Goal: Information Seeking & Learning: Learn about a topic

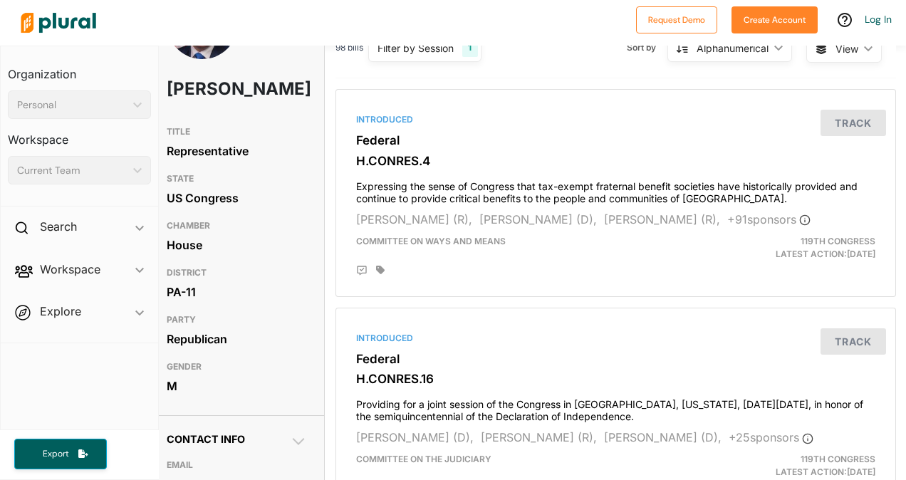
scroll to position [0, 10]
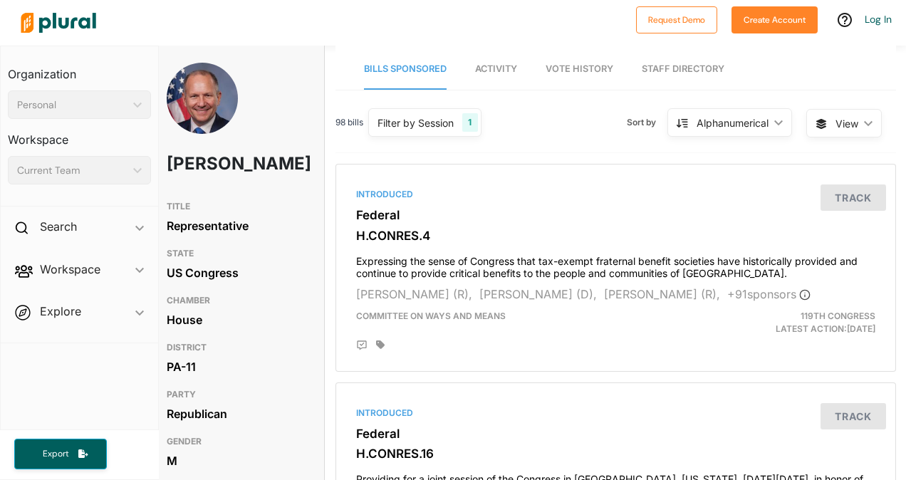
click at [77, 230] on h2 "Search" at bounding box center [58, 227] width 37 height 16
click at [53, 262] on h4 "Bills" at bounding box center [83, 260] width 122 height 14
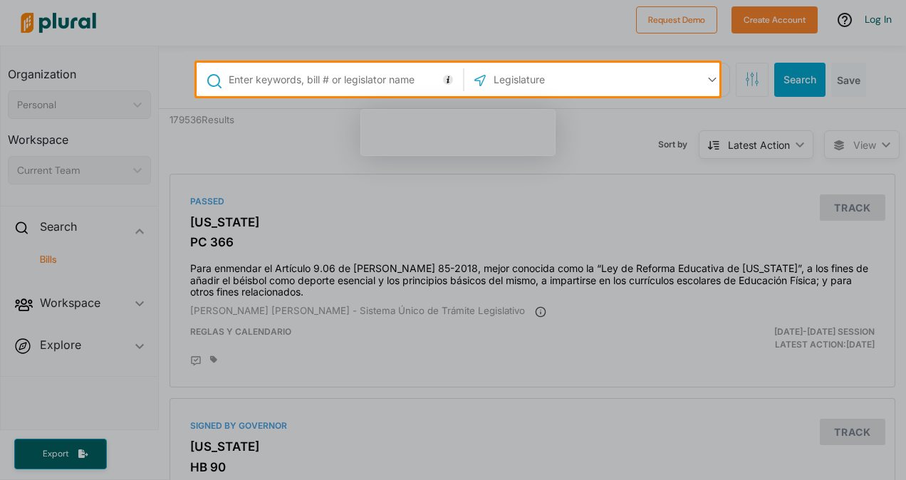
click at [290, 81] on input "text" at bounding box center [342, 79] width 231 height 27
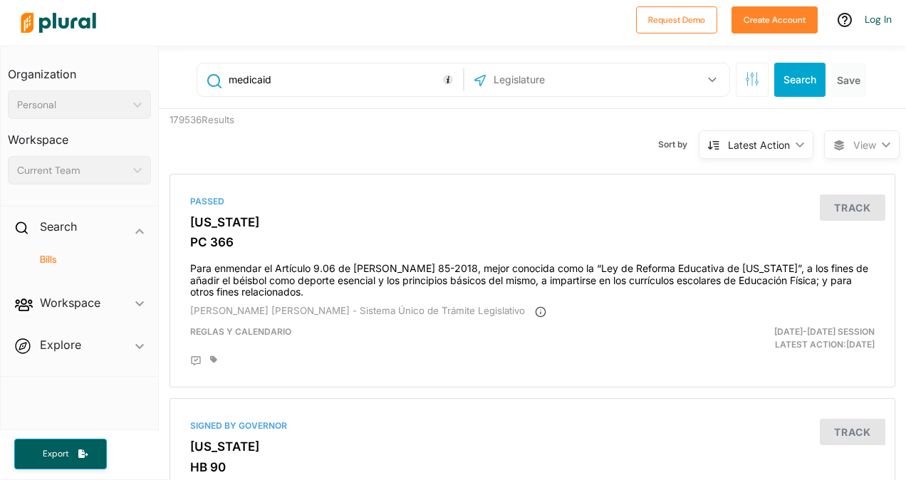
type input "medicaid"
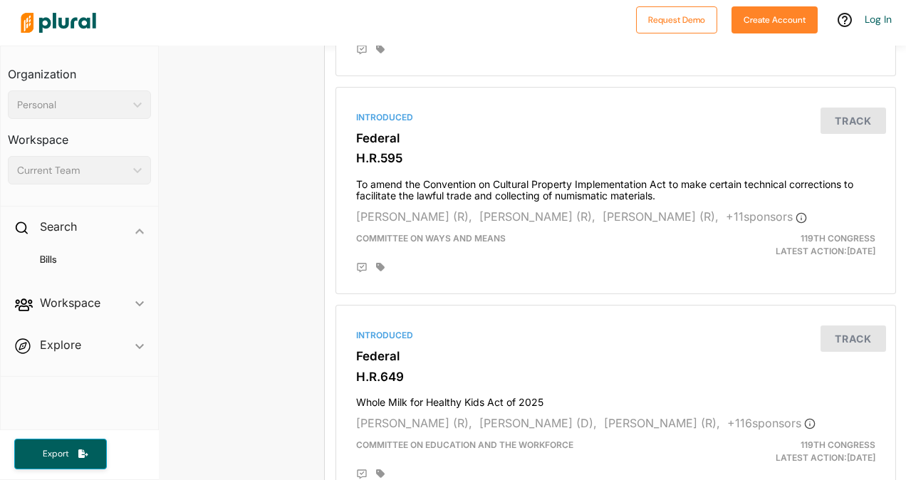
scroll to position [3947, 10]
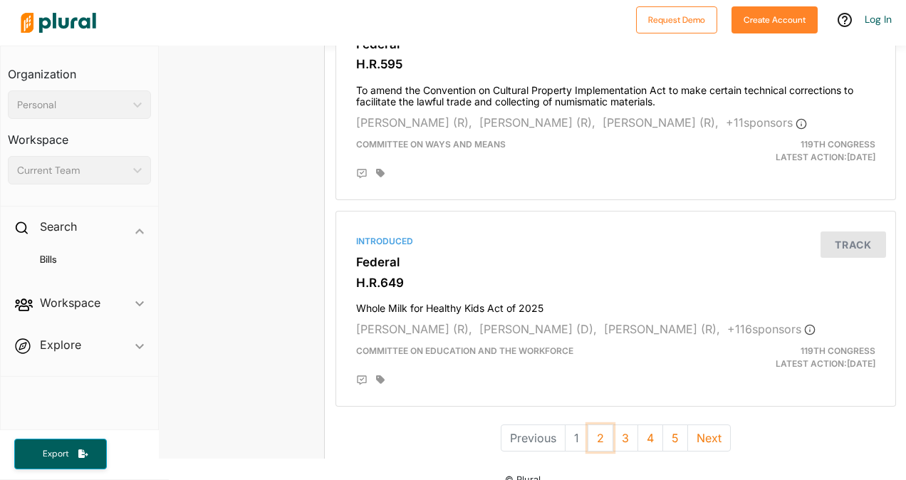
click at [599, 424] on button "2" at bounding box center [600, 437] width 26 height 27
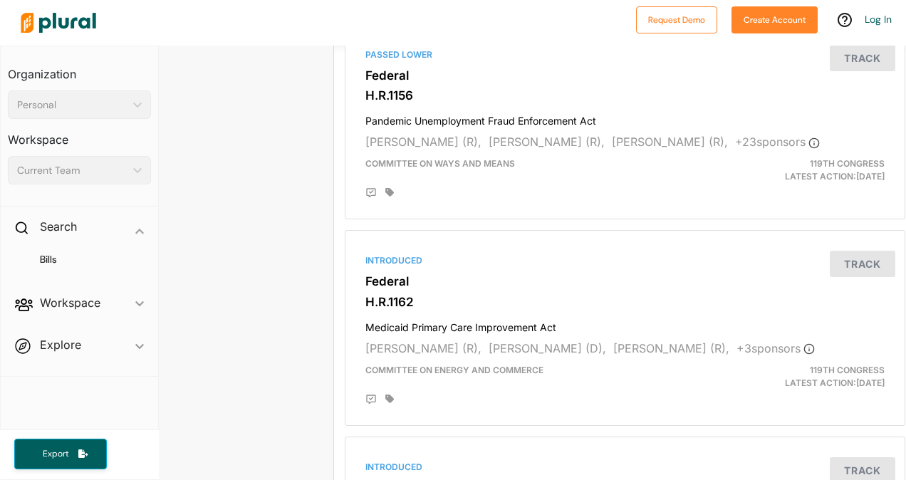
scroll to position [2448, 1]
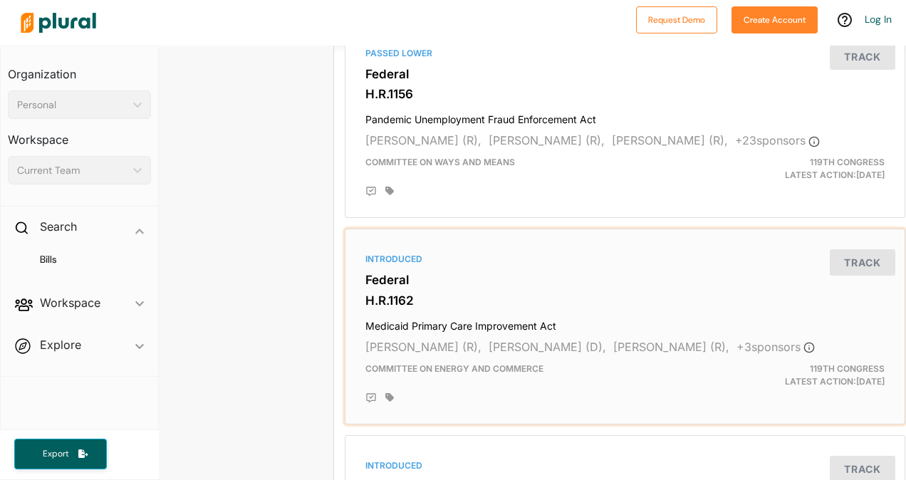
drag, startPoint x: 394, startPoint y: 293, endPoint x: 370, endPoint y: 313, distance: 30.8
drag, startPoint x: 370, startPoint y: 313, endPoint x: 363, endPoint y: 286, distance: 28.0
drag, startPoint x: 363, startPoint y: 286, endPoint x: 679, endPoint y: 291, distance: 316.1
click at [679, 287] on h3 "Federal" at bounding box center [624, 280] width 519 height 14
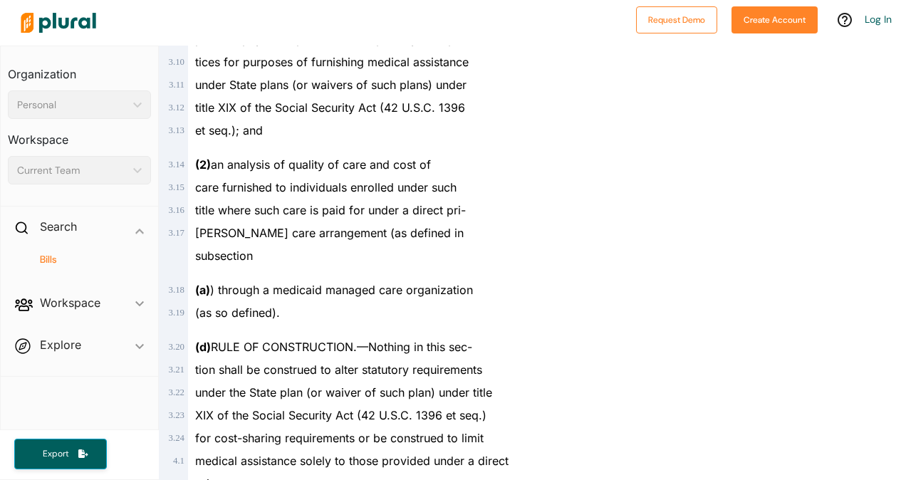
scroll to position [1472, 0]
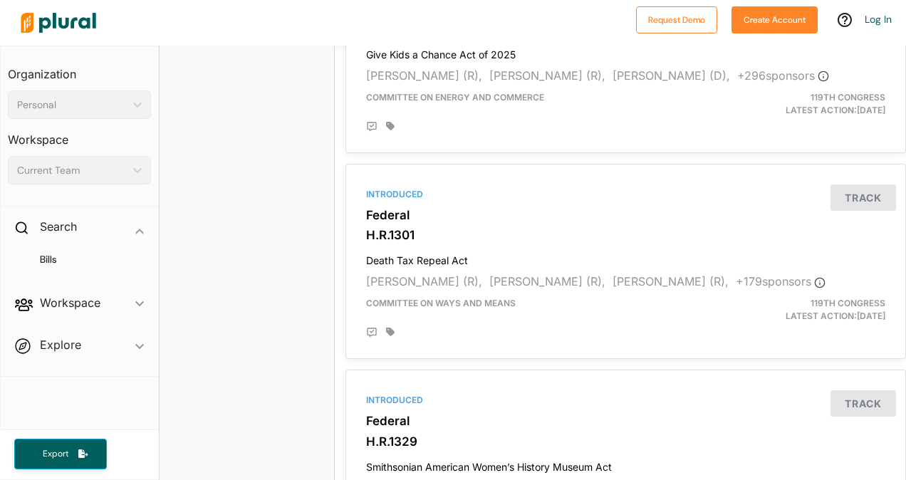
scroll to position [3929, 0]
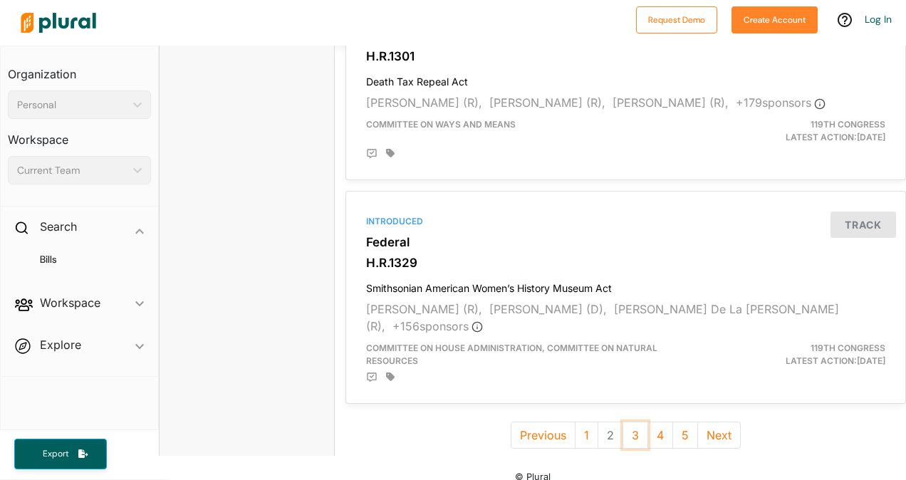
click at [624, 432] on button "3" at bounding box center [635, 434] width 26 height 27
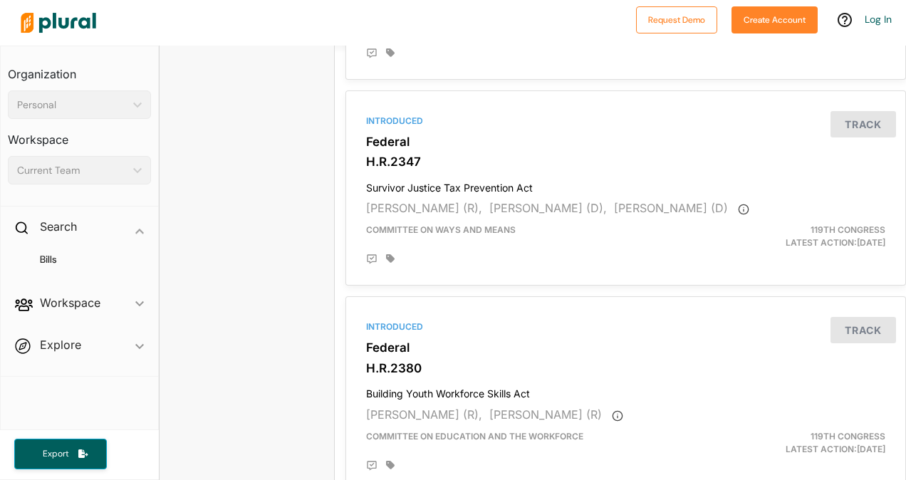
scroll to position [3948, 0]
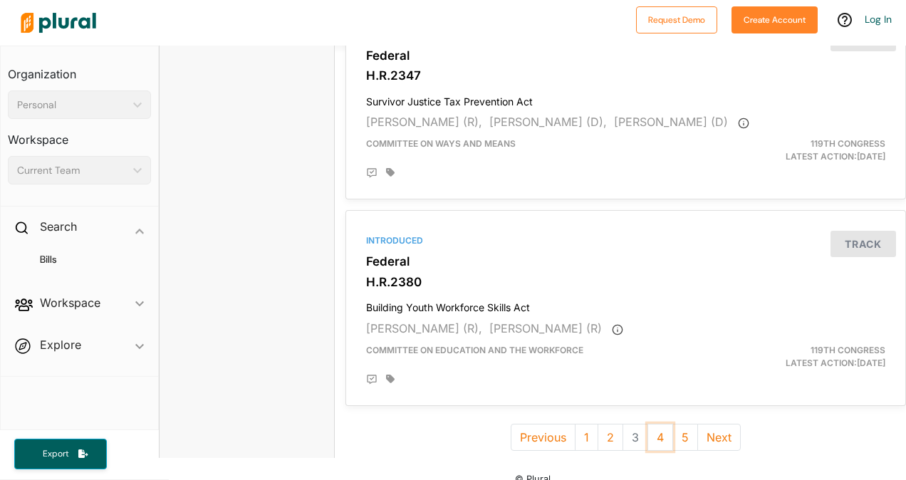
click at [649, 424] on button "4" at bounding box center [660, 437] width 26 height 27
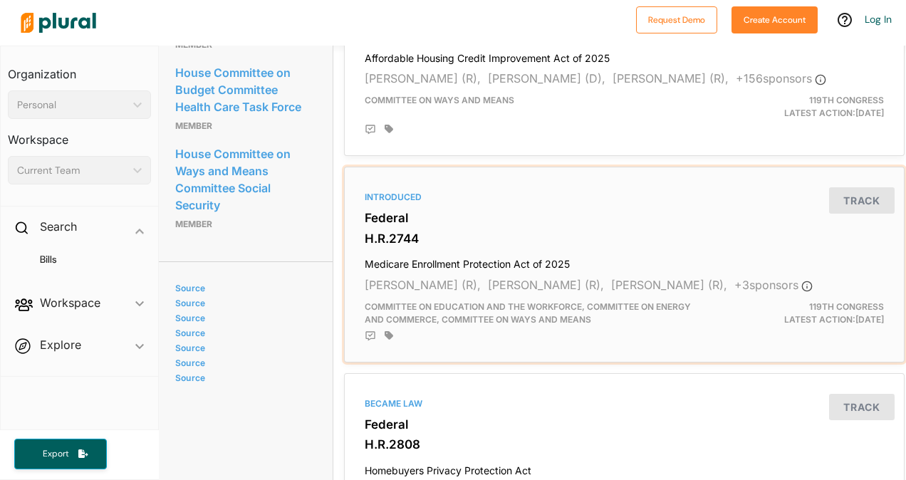
scroll to position [2091, 1]
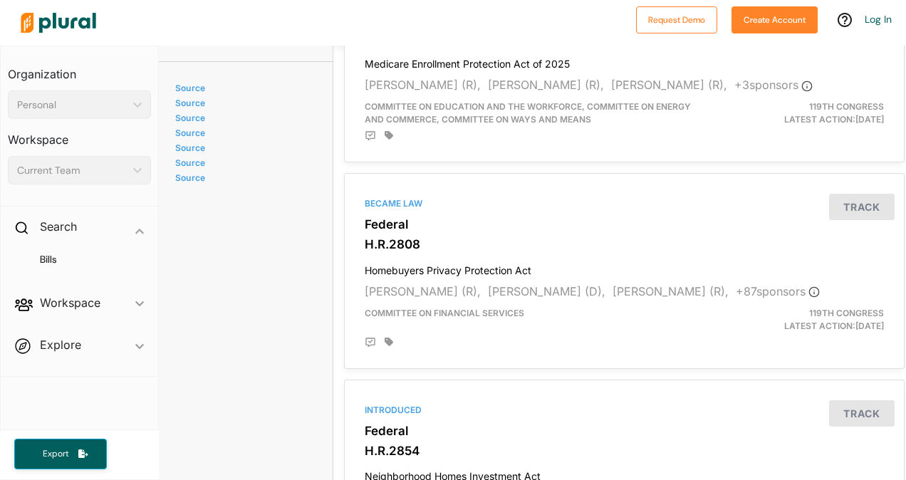
drag, startPoint x: 397, startPoint y: 191, endPoint x: 335, endPoint y: 409, distance: 226.7
click at [335, 409] on div "Introduced Federal H.R.2423 Unfair Tax Prevention Act [PERSON_NAME] (R), [PERSO…" at bounding box center [624, 148] width 582 height 4173
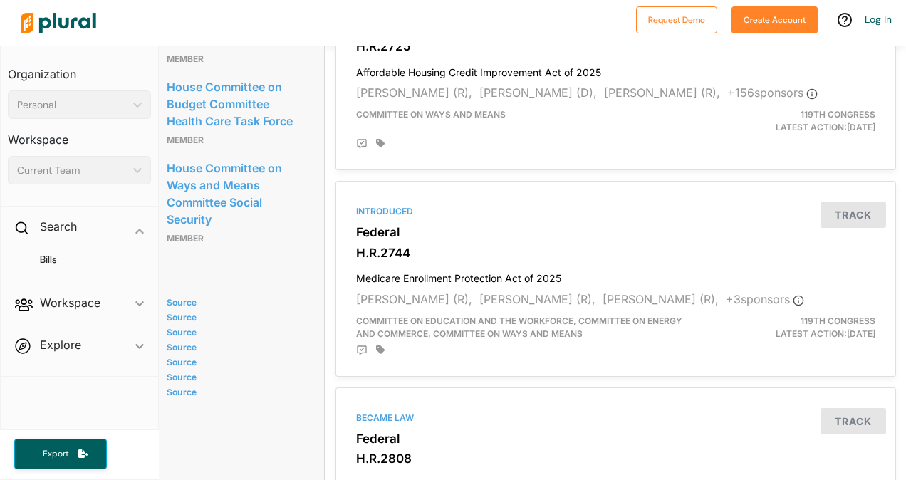
scroll to position [1847, 10]
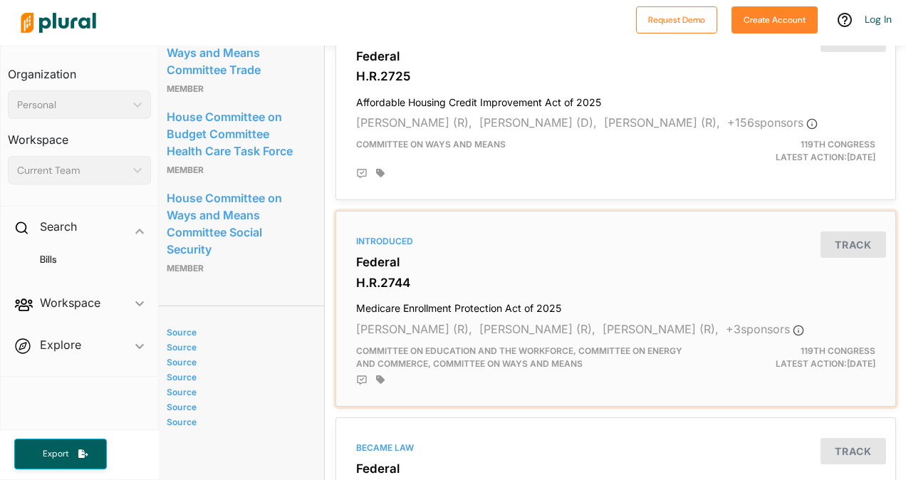
click at [490, 295] on h4 "Medicare Enrollment Protection Act of 2025" at bounding box center [615, 304] width 519 height 19
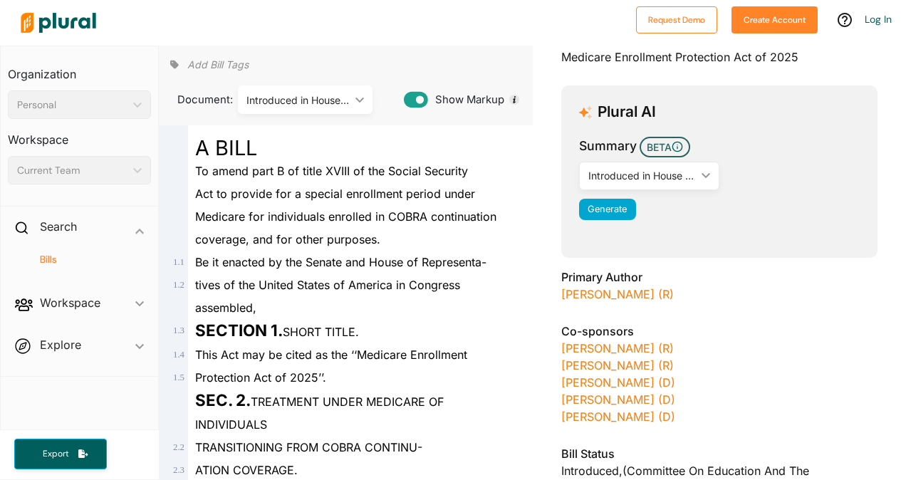
scroll to position [109, 0]
click at [648, 186] on div "Introduced in House ([DATE]) ic_keyboard_arrow_down" at bounding box center [649, 175] width 140 height 28
click at [645, 205] on div "Introduced in House ([DATE])" at bounding box center [663, 209] width 147 height 12
click at [607, 206] on span "Generate" at bounding box center [606, 208] width 39 height 11
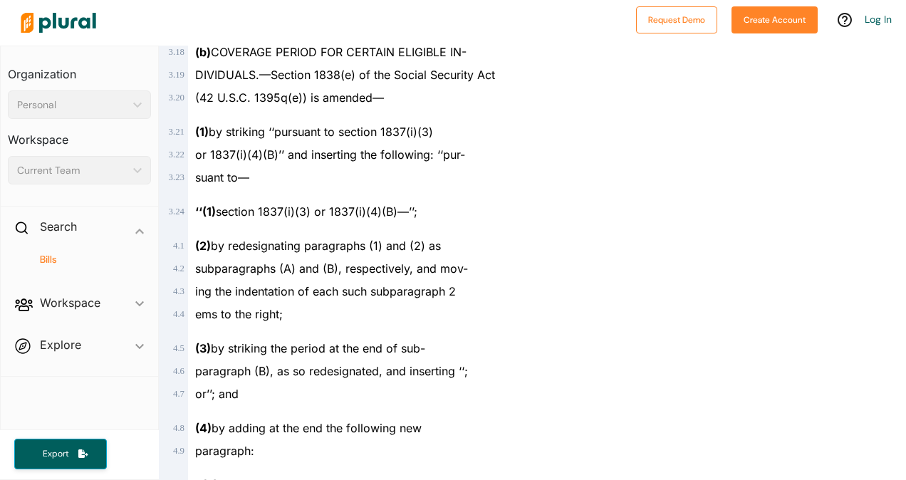
scroll to position [1563, 0]
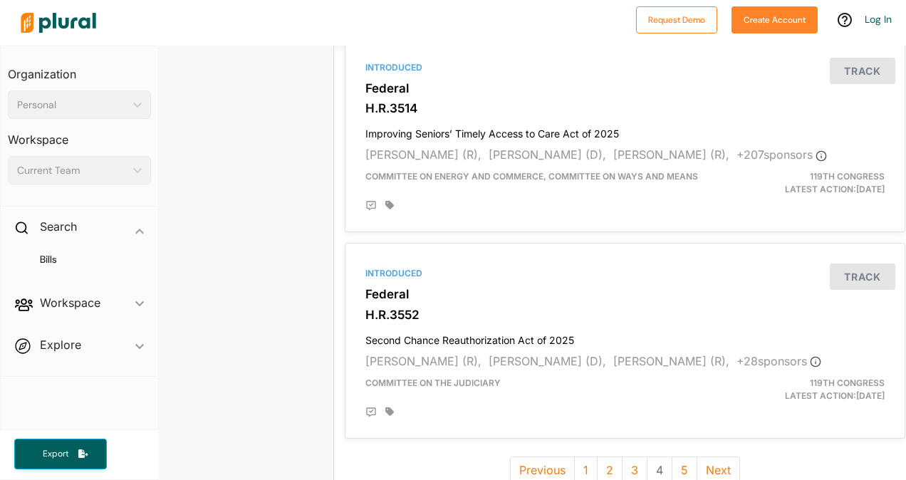
scroll to position [3926, 1]
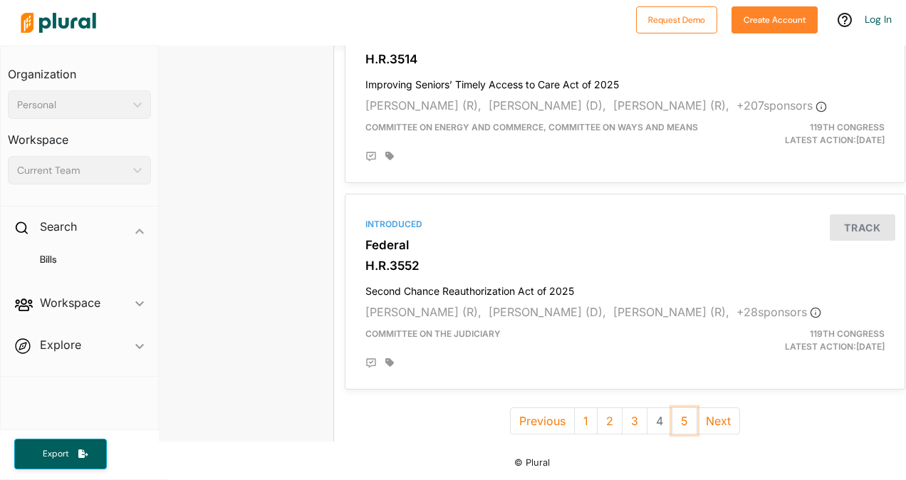
click at [678, 413] on button "5" at bounding box center [684, 420] width 26 height 27
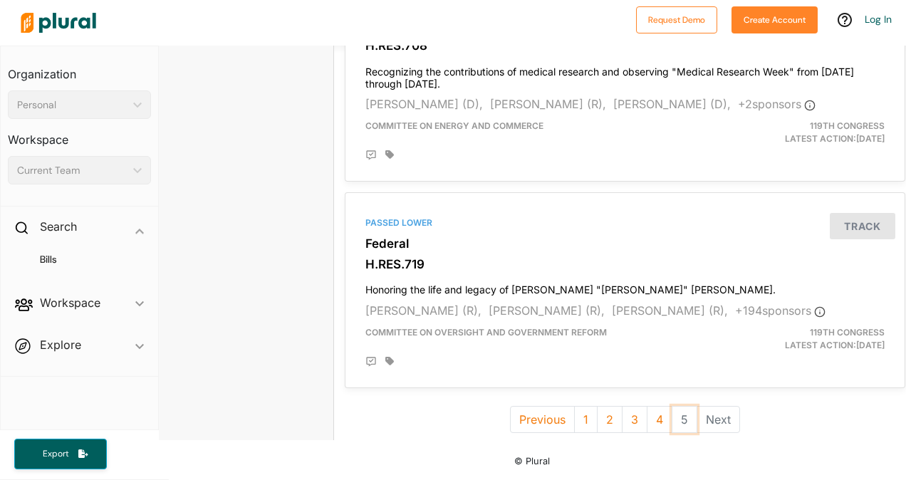
scroll to position [3590, 1]
click at [582, 416] on button "1" at bounding box center [585, 419] width 23 height 27
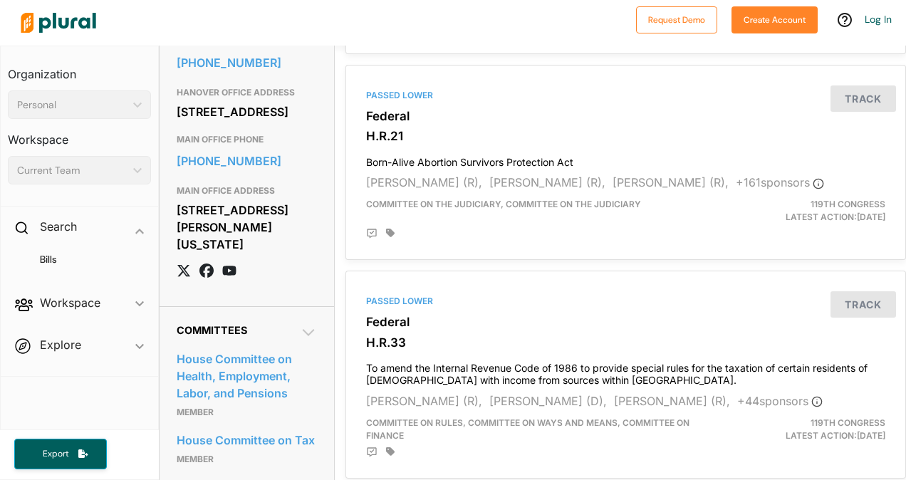
scroll to position [977, 0]
drag, startPoint x: 306, startPoint y: 325, endPoint x: 176, endPoint y: 288, distance: 135.4
click at [177, 255] on div "[STREET_ADDRESS][PERSON_NAME][US_STATE]" at bounding box center [247, 227] width 140 height 56
copy div "[STREET_ADDRESS][PERSON_NAME][US_STATE]"
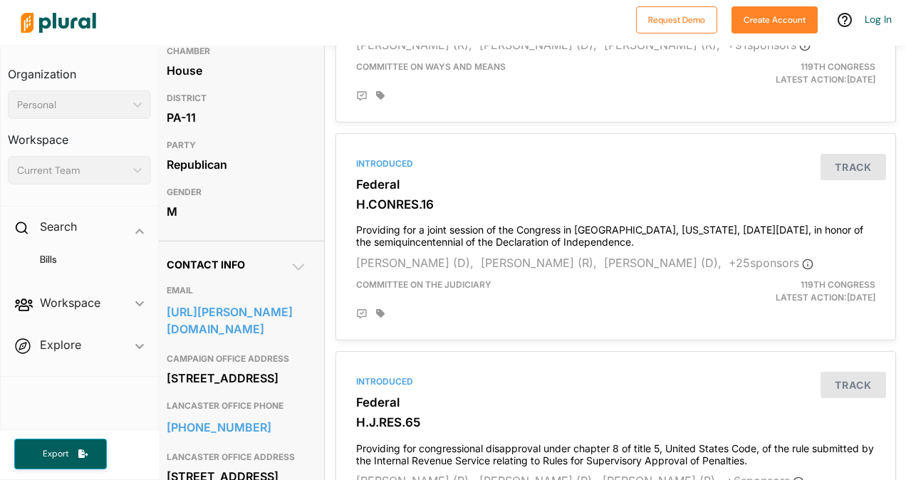
scroll to position [0, 6]
